Goal: Find specific page/section: Locate a particular part of the current website

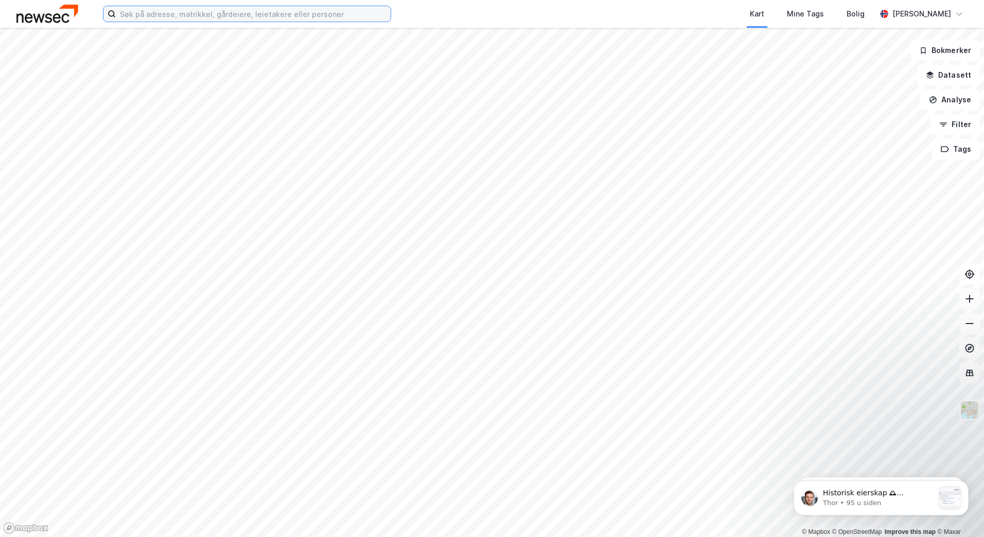
click at [188, 15] on input at bounding box center [253, 13] width 275 height 15
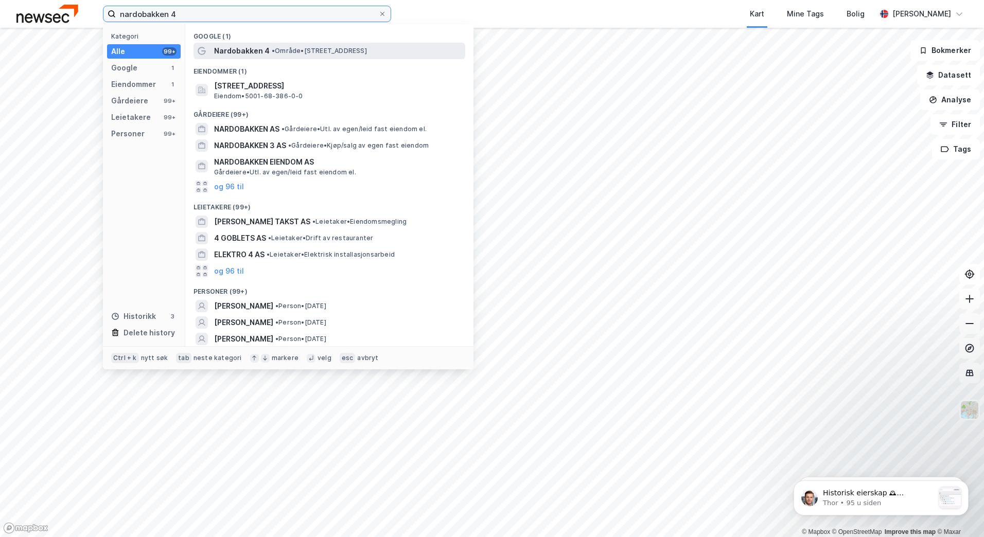
type input "nardobakken 4"
click at [232, 51] on span "Nardobakken 4" at bounding box center [242, 51] width 56 height 12
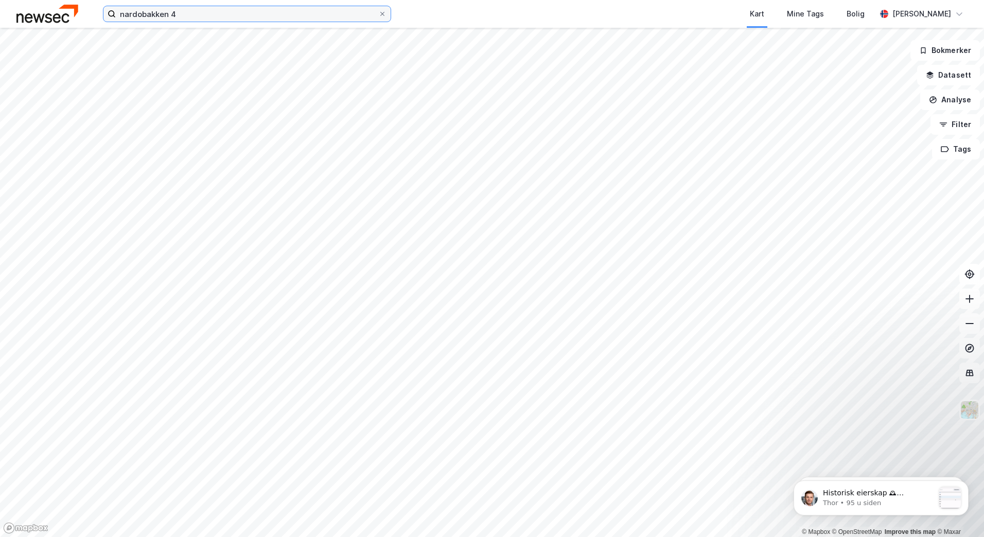
click at [200, 15] on input "nardobakken 4" at bounding box center [247, 13] width 263 height 15
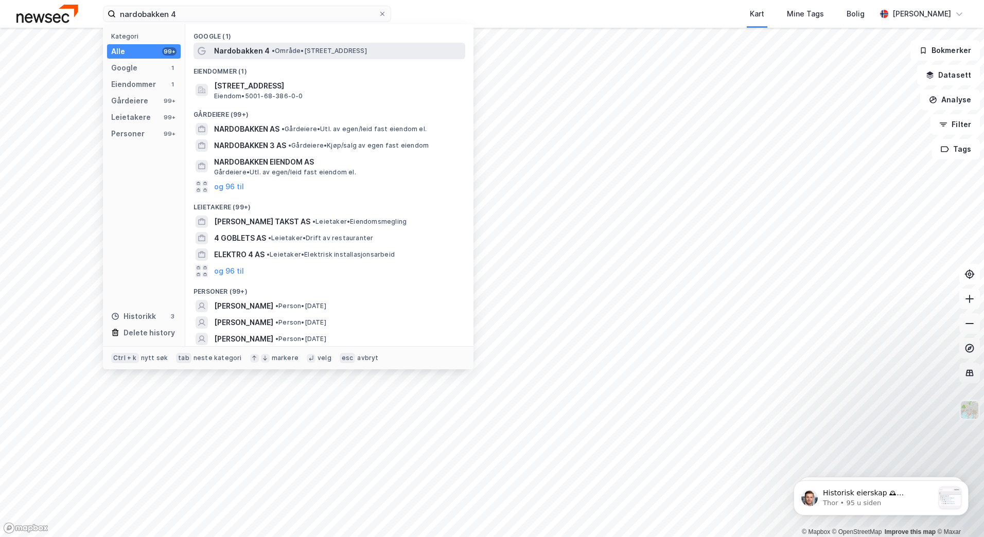
click at [253, 54] on span "Nardobakken 4" at bounding box center [242, 51] width 56 height 12
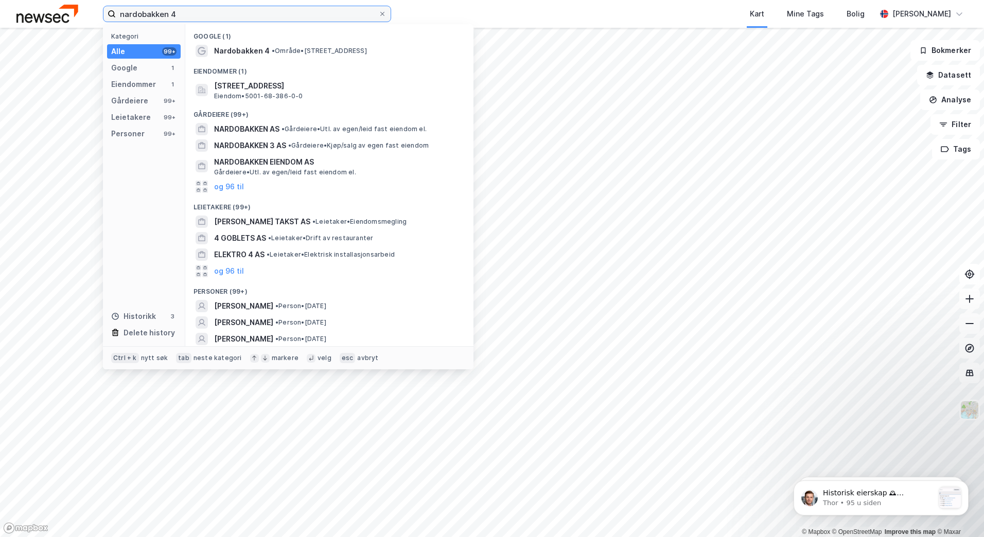
click at [195, 20] on input "nardobakken 4" at bounding box center [247, 13] width 263 height 15
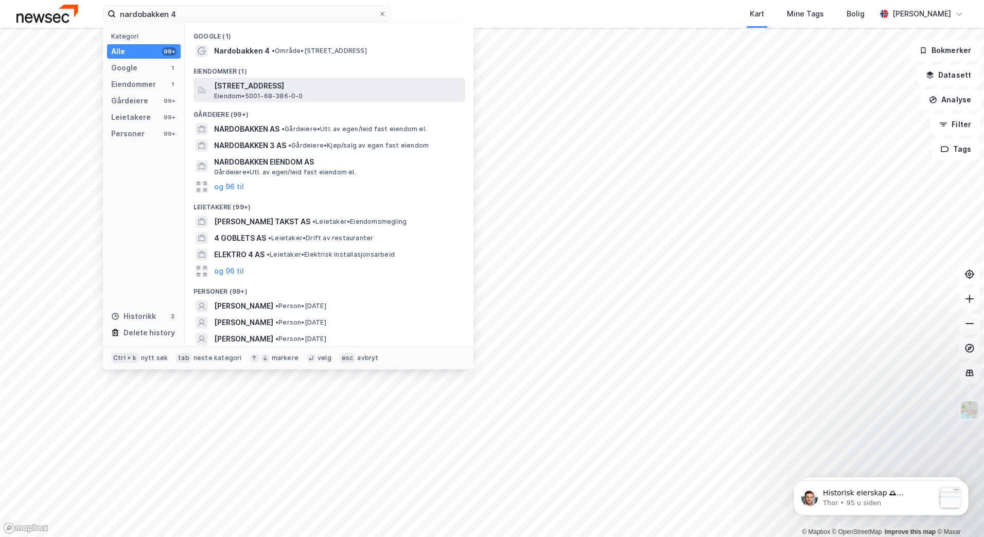
click at [239, 88] on span "[STREET_ADDRESS]" at bounding box center [337, 86] width 247 height 12
